Goal: Complete application form

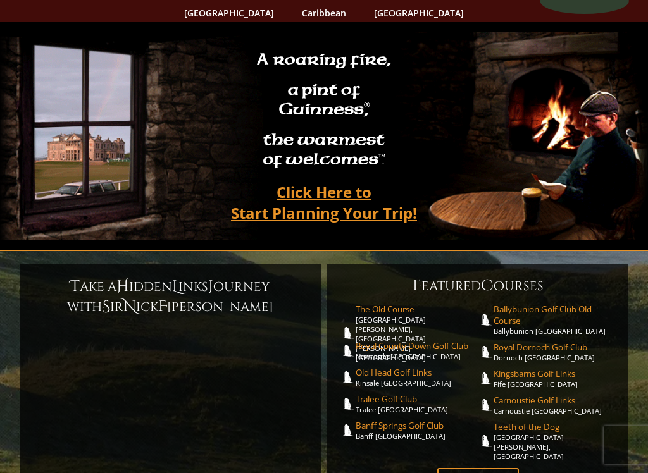
scroll to position [77, 0]
click at [492, 402] on link "Plan Your Trip" at bounding box center [478, 478] width 82 height 21
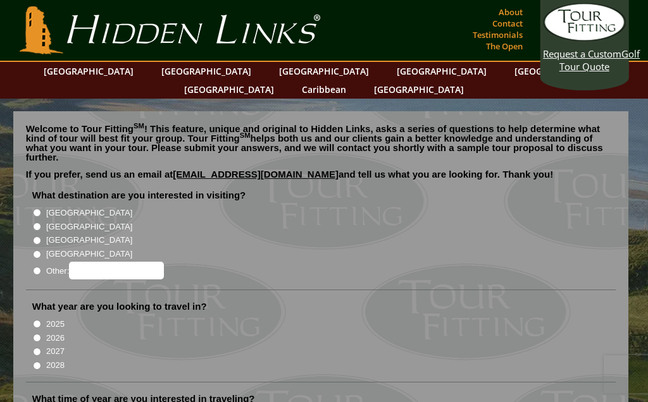
click at [40, 223] on input "[GEOGRAPHIC_DATA]" at bounding box center [37, 227] width 8 height 8
radio input "true"
click at [41, 334] on input "2026" at bounding box center [37, 338] width 8 height 8
radio input "true"
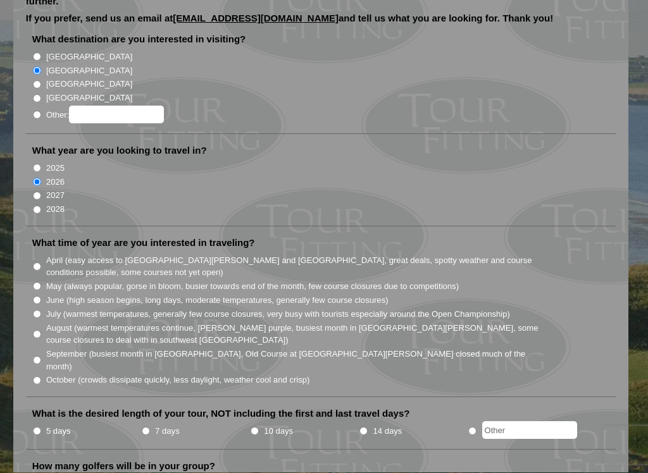
scroll to position [156, 0]
click at [40, 376] on input "October (crowds dissipate quickly, less daylight, weather cool and crisp)" at bounding box center [37, 380] width 8 height 8
radio input "true"
click at [40, 282] on input "May (always popular, gorse in bloom, busier towards end of the month, few cours…" at bounding box center [37, 286] width 8 height 8
radio input "true"
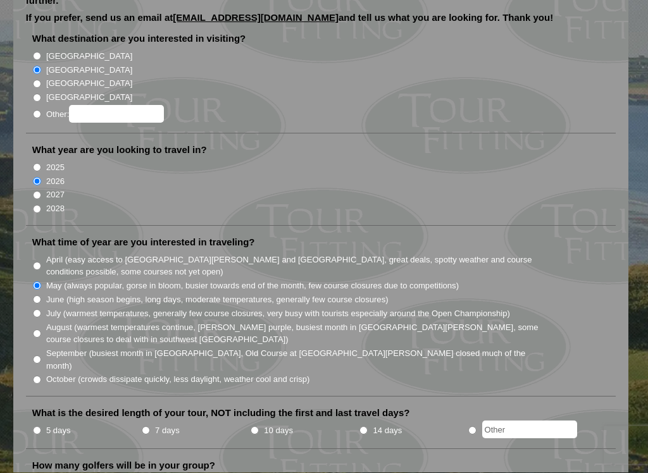
scroll to position [0, 0]
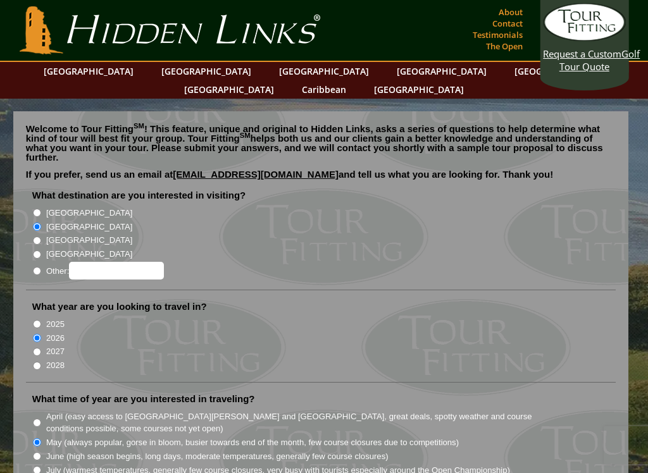
click at [40, 209] on input "[GEOGRAPHIC_DATA]" at bounding box center [37, 213] width 8 height 8
radio input "true"
click at [40, 223] on input "[GEOGRAPHIC_DATA]" at bounding box center [37, 227] width 8 height 8
radio input "true"
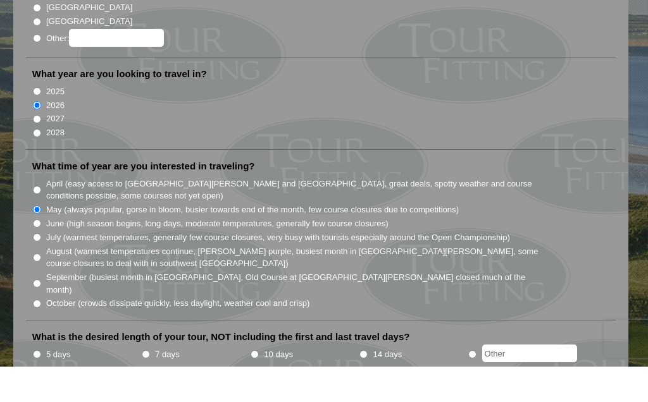
scroll to position [233, 0]
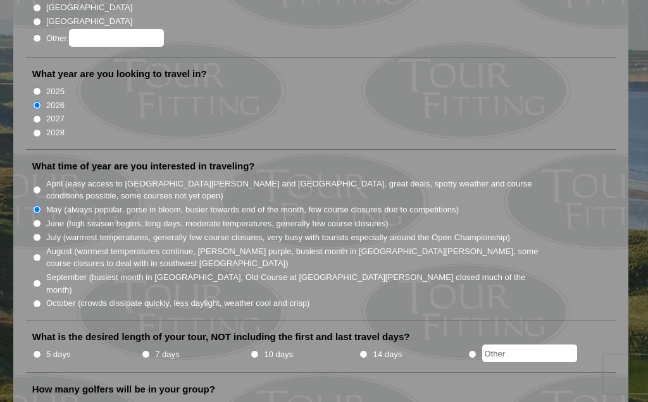
click at [41, 219] on input "June (high season begins, long days, moderate temperatures, generally few cours…" at bounding box center [37, 223] width 8 height 8
radio input "true"
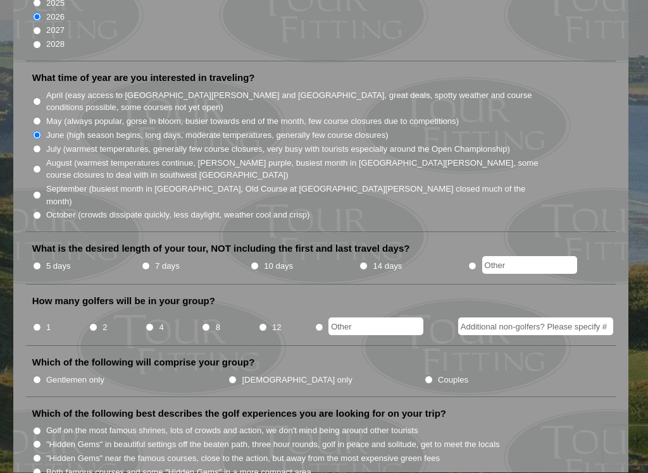
scroll to position [321, 0]
click at [147, 262] on input "7 days" at bounding box center [146, 266] width 8 height 8
radio input "true"
click at [97, 323] on input "2" at bounding box center [93, 327] width 8 height 8
radio input "true"
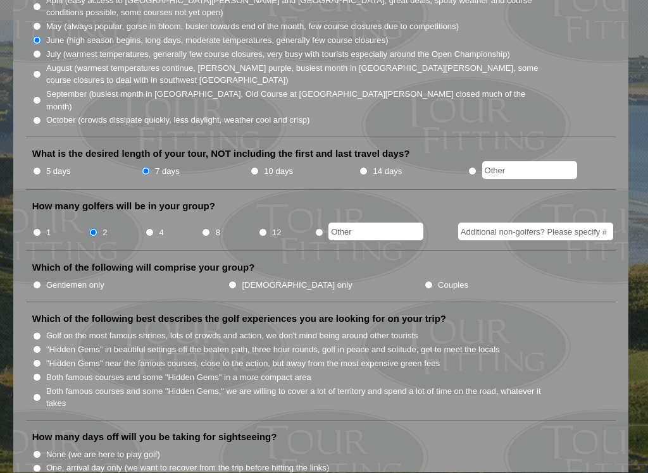
scroll to position [417, 0]
click at [49, 278] on label "Gentlemen only" at bounding box center [75, 284] width 58 height 13
click at [41, 280] on input "Gentlemen only" at bounding box center [37, 284] width 8 height 8
radio input "true"
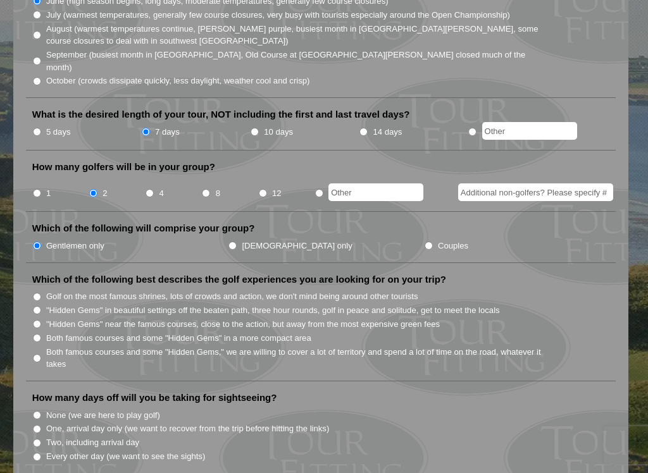
scroll to position [461, 0]
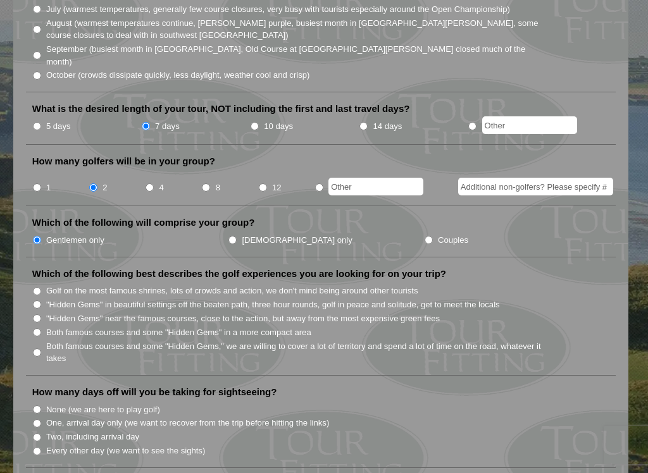
click at [41, 349] on input "Both famous courses and some "Hidden Gems," we are willing to cover a lot of te…" at bounding box center [37, 353] width 8 height 8
radio input "true"
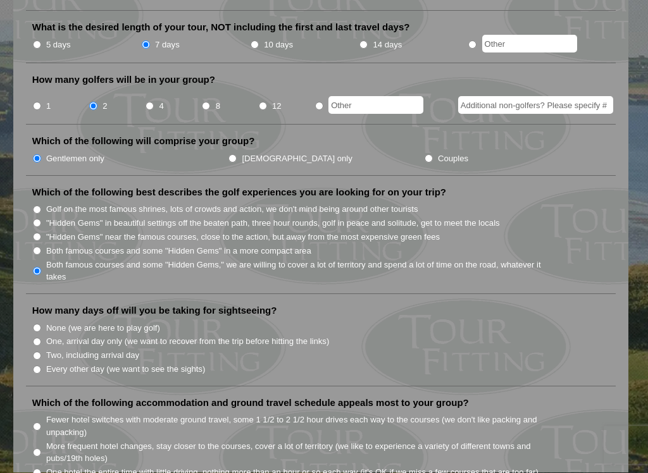
scroll to position [545, 0]
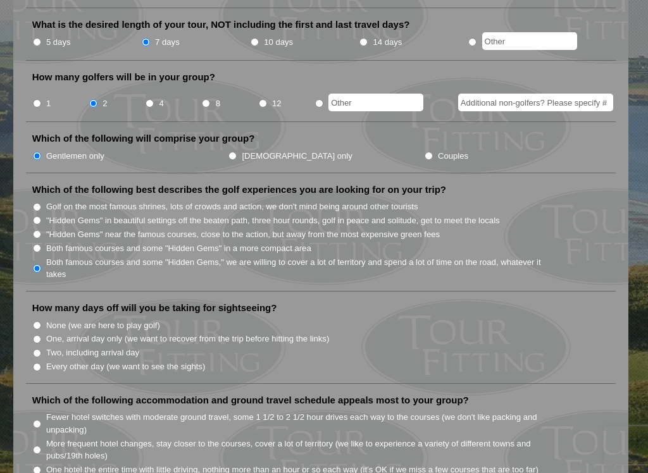
click at [40, 349] on input "Two, including arrival day" at bounding box center [37, 353] width 8 height 8
radio input "true"
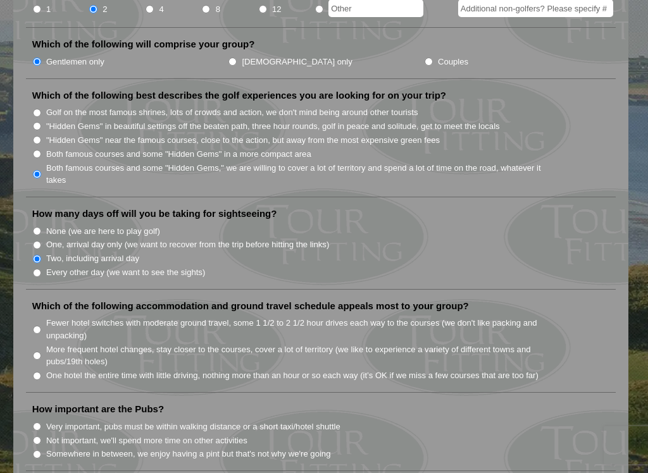
scroll to position [647, 0]
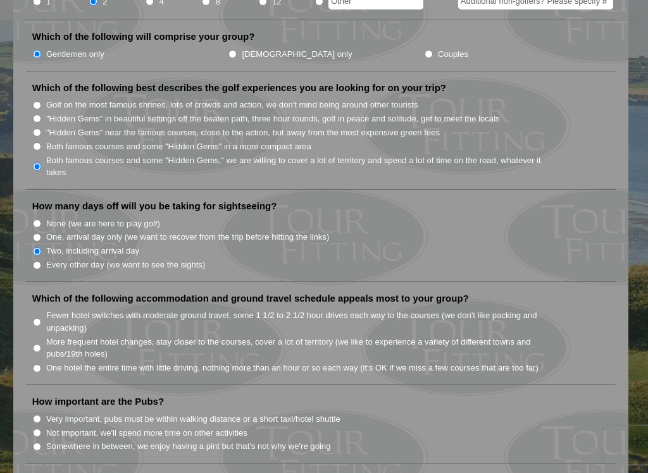
click at [38, 318] on input "Fewer hotel switches with moderate ground travel, some 1 1/2 to 2 1/2 hour driv…" at bounding box center [37, 322] width 8 height 8
radio input "true"
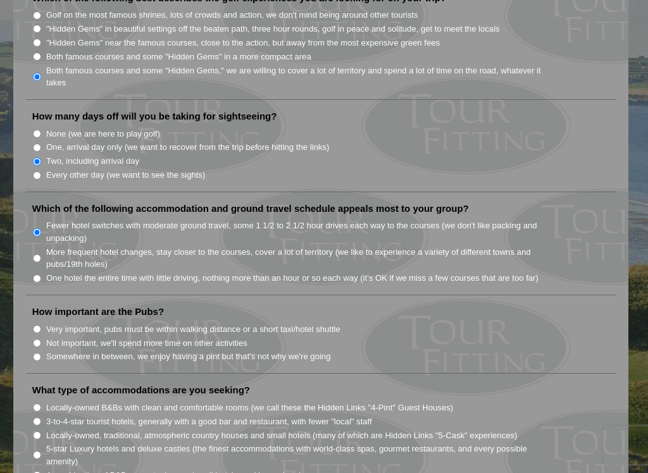
scroll to position [737, 0]
click at [38, 353] on input "Somewhere in between, we enjoy having a pint but that's not why we're going" at bounding box center [37, 357] width 8 height 8
radio input "true"
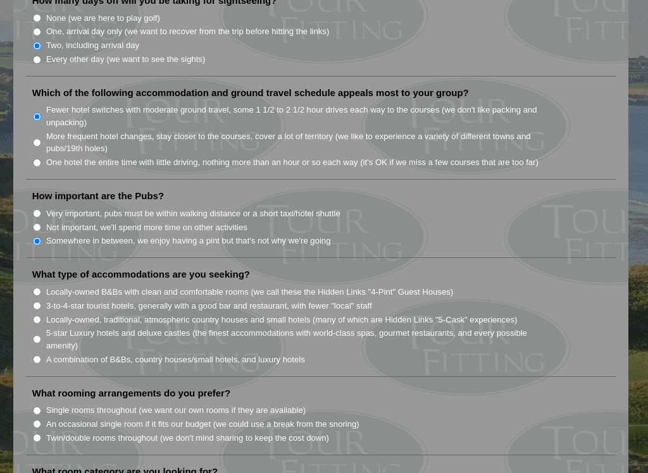
scroll to position [855, 0]
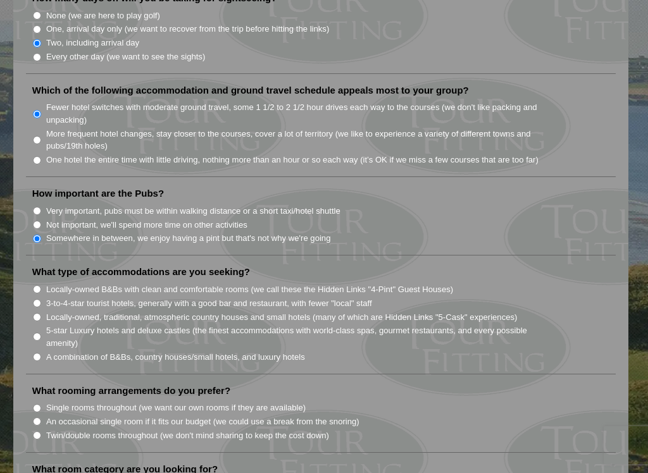
click at [39, 313] on input "Locally-owned, traditional, atmospheric country houses and small hotels (many o…" at bounding box center [37, 317] width 8 height 8
radio input "true"
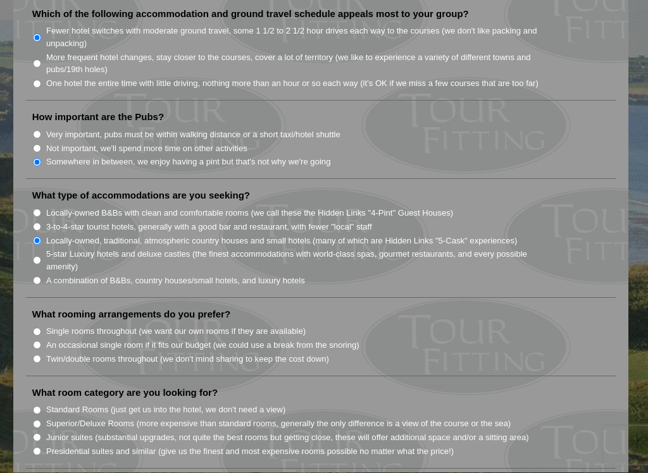
scroll to position [932, 0]
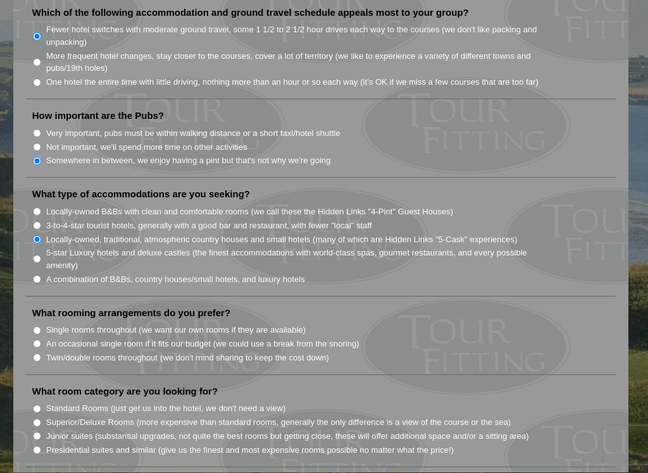
click at [47, 324] on label "Single rooms throughout (we want our own rooms if they are available)" at bounding box center [175, 330] width 259 height 13
click at [41, 327] on input "Single rooms throughout (we want our own rooms if they are available)" at bounding box center [37, 331] width 8 height 8
radio input "true"
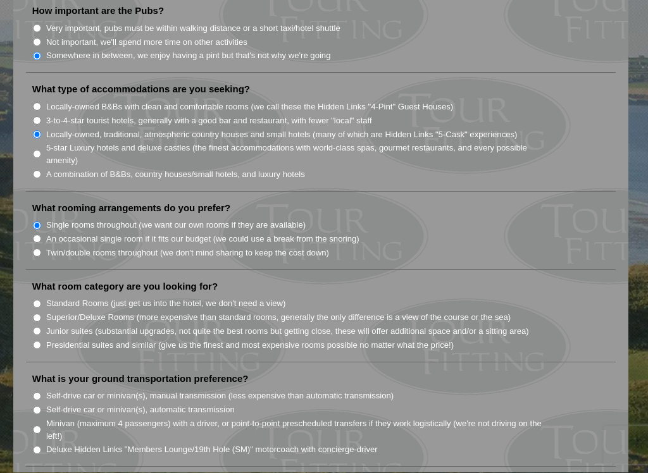
scroll to position [1045, 0]
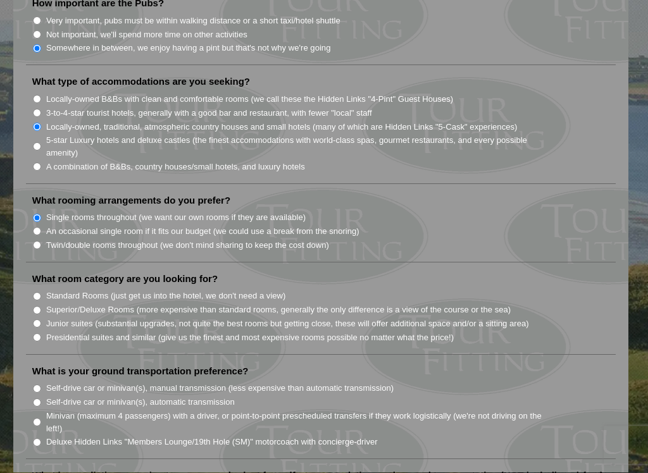
click at [39, 293] on input "Standard Rooms (just get us into the hotel, we don't need a view)" at bounding box center [37, 297] width 8 height 8
radio input "true"
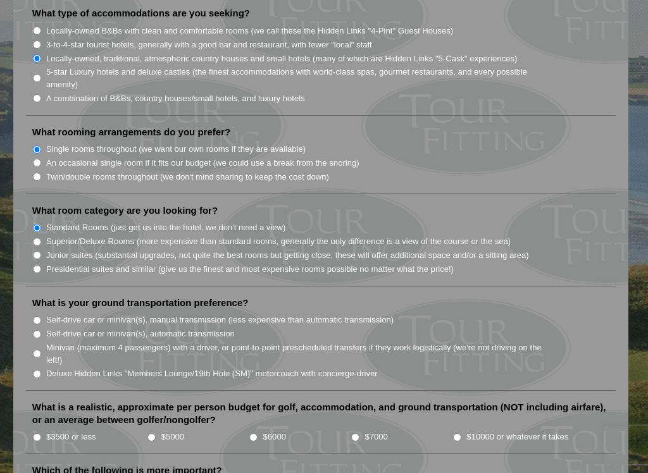
scroll to position [1118, 0]
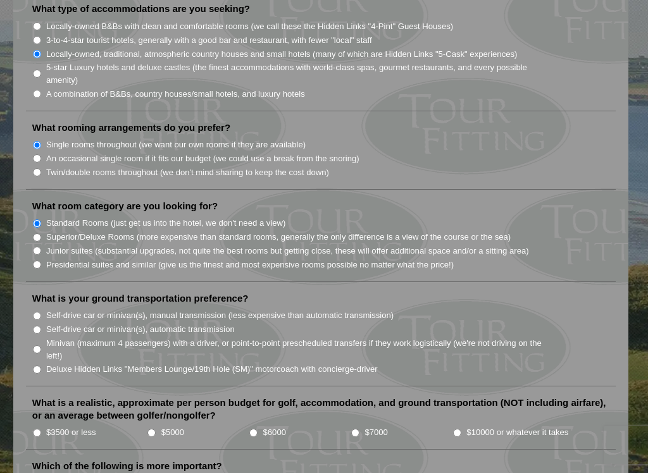
click at [41, 312] on input "Self-drive car or minivan(s), manual transmission (less expensive than automati…" at bounding box center [37, 316] width 8 height 8
radio input "true"
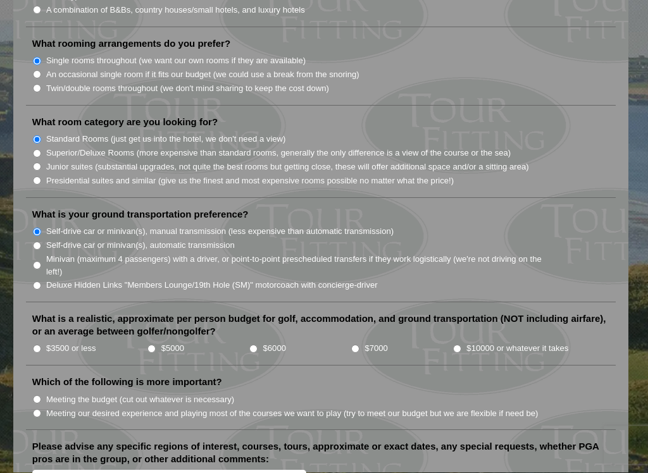
scroll to position [1209, 0]
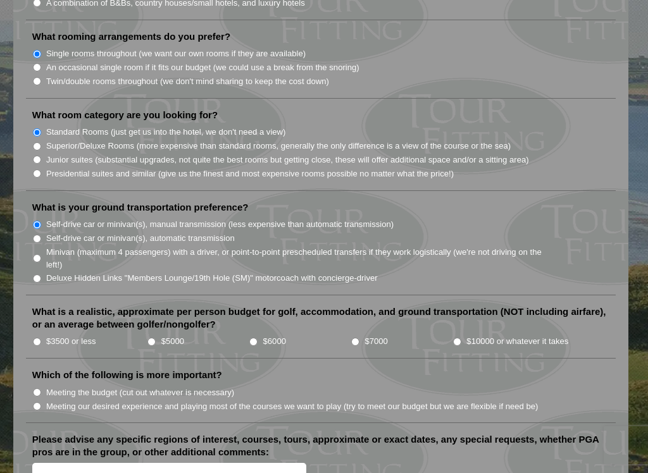
click at [41, 338] on input "$3500 or less" at bounding box center [37, 342] width 8 height 8
radio input "true"
click at [41, 402] on input "Meeting our desired experience and playing most of the courses we want to play …" at bounding box center [37, 406] width 8 height 8
radio input "true"
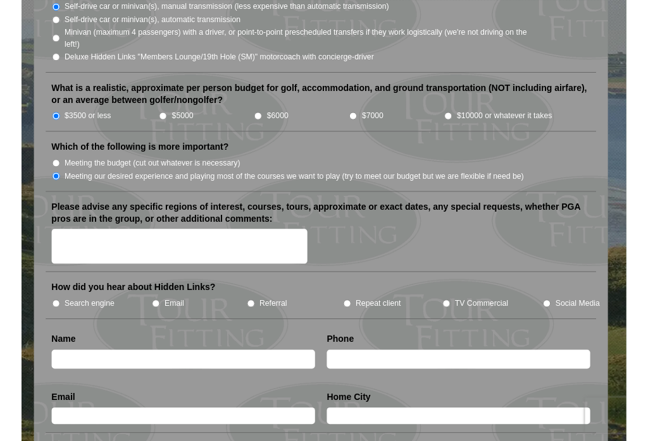
scroll to position [1430, 0]
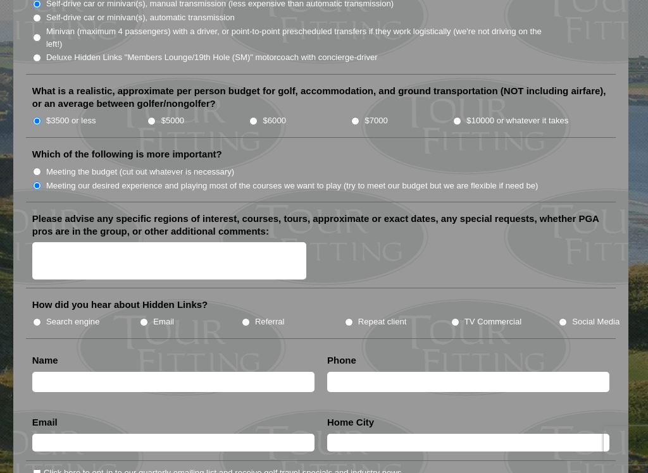
click at [246, 318] on input "Referral" at bounding box center [246, 322] width 8 height 8
radio input "true"
click at [94, 372] on input "text" at bounding box center [173, 382] width 282 height 21
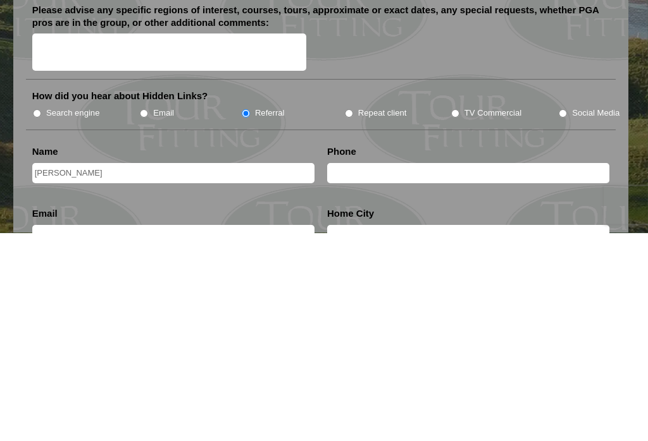
type input "Alex Wolff"
click at [454, 372] on input "text" at bounding box center [468, 382] width 282 height 21
type input "+1-202-492-8025"
click at [232, 402] on input "text" at bounding box center [173, 443] width 282 height 18
type input "awolff09777@Yahoo.com"
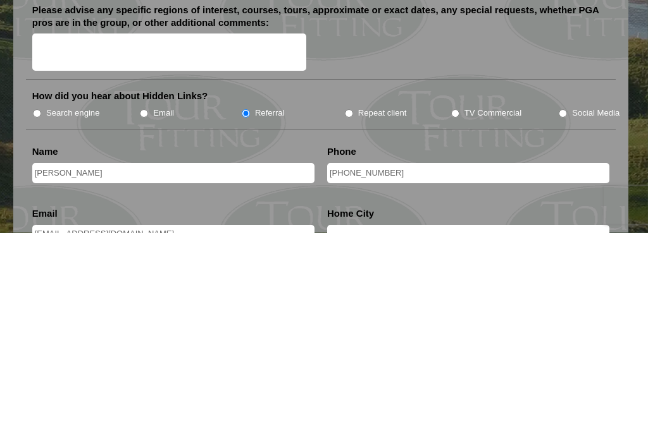
click at [498, 402] on input "text" at bounding box center [468, 443] width 282 height 18
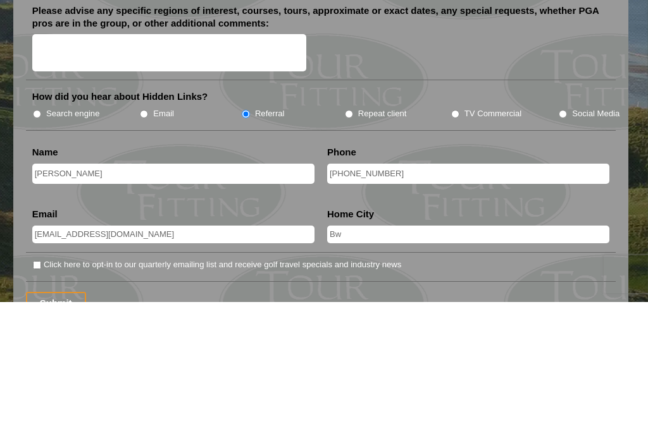
scroll to position [1514, 0]
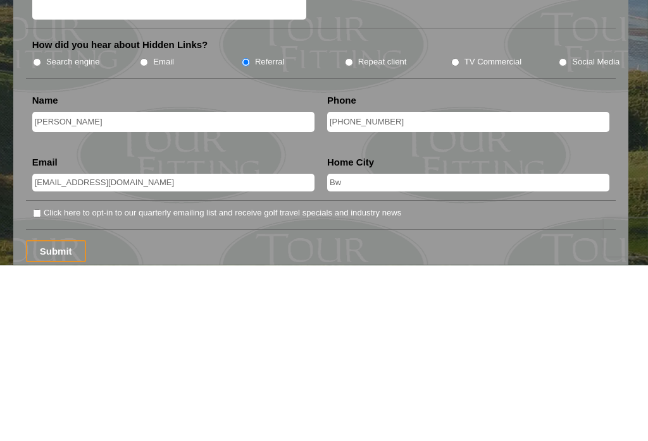
type input "B"
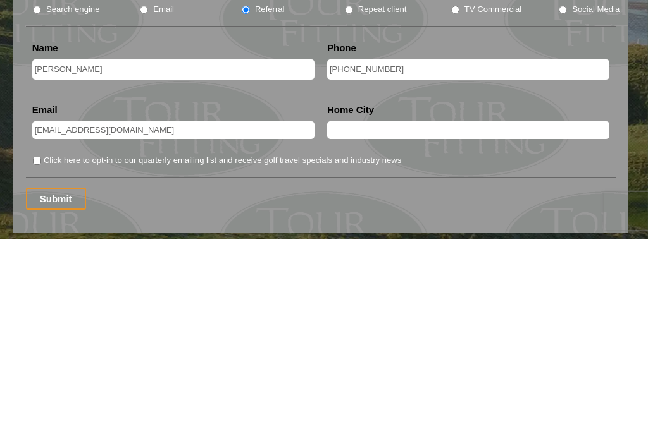
scroll to position [1541, 0]
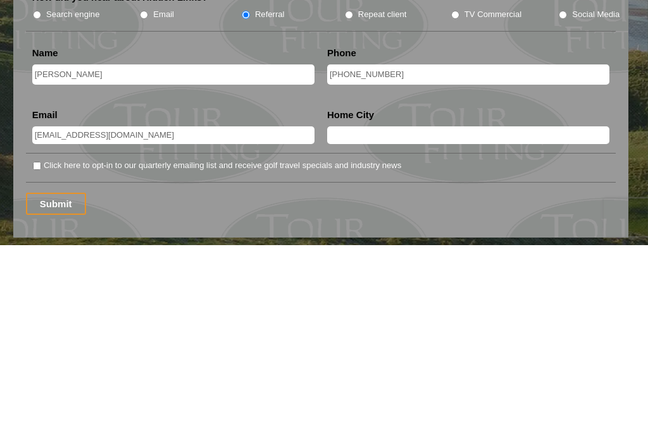
click at [50, 389] on input "Submit" at bounding box center [56, 400] width 60 height 22
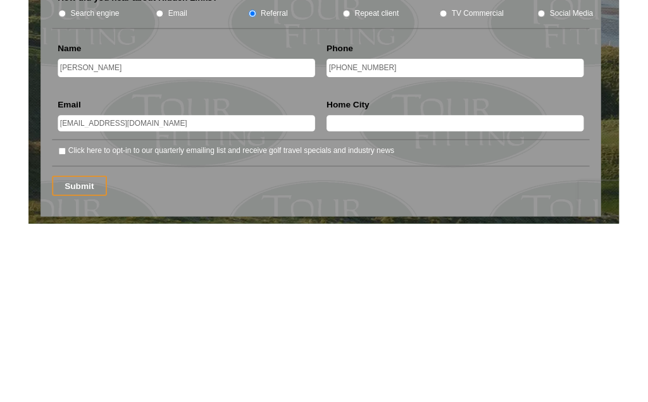
scroll to position [1738, 0]
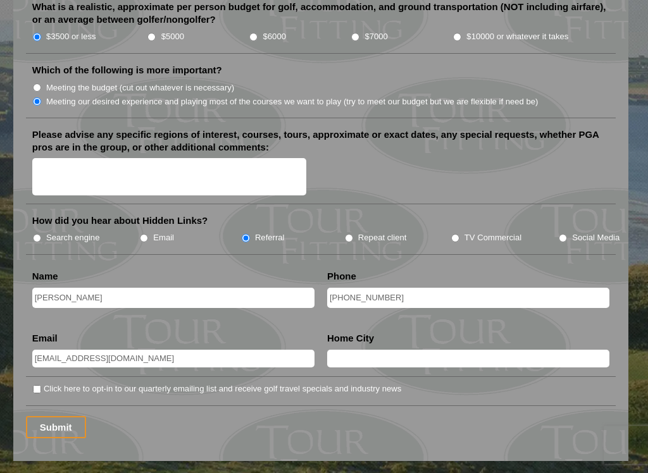
scroll to position [1538, 0]
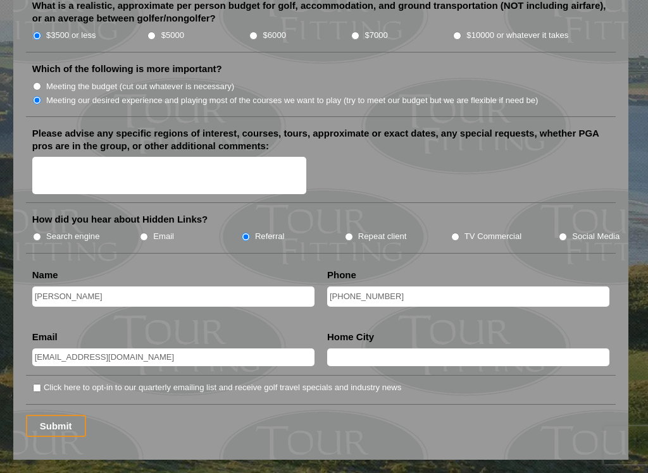
click at [47, 381] on label "Click here to opt-in to our quarterly emailing list and receive golf travel spe…" at bounding box center [222, 387] width 357 height 13
click at [41, 384] on input "Click here to opt-in to our quarterly emailing list and receive golf travel spe…" at bounding box center [37, 388] width 8 height 8
click at [35, 384] on input "Click here to opt-in to our quarterly emailing list and receive golf travel spe…" at bounding box center [37, 388] width 8 height 8
checkbox input "false"
click at [478, 349] on input "text" at bounding box center [468, 358] width 282 height 18
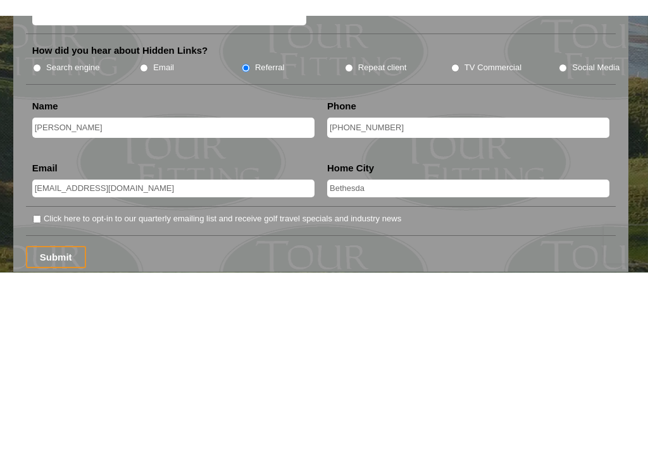
scroll to position [1722, 0]
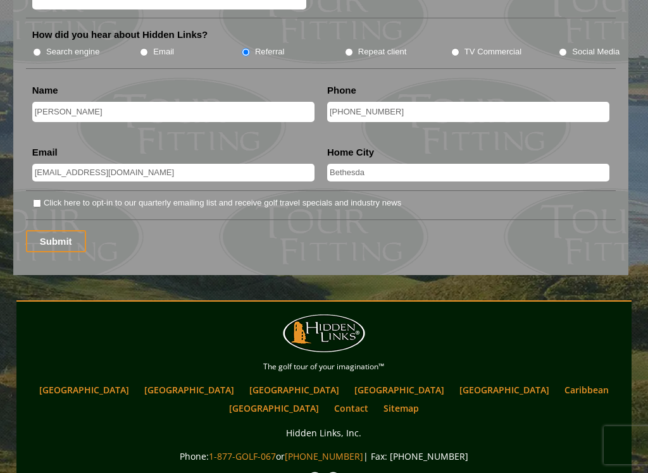
type input "Bethesda"
click at [42, 230] on input "Submit" at bounding box center [56, 241] width 60 height 22
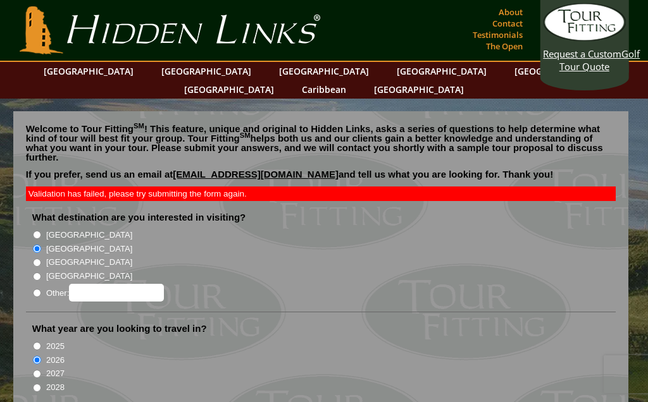
scroll to position [1758, 0]
